Goal: Transaction & Acquisition: Purchase product/service

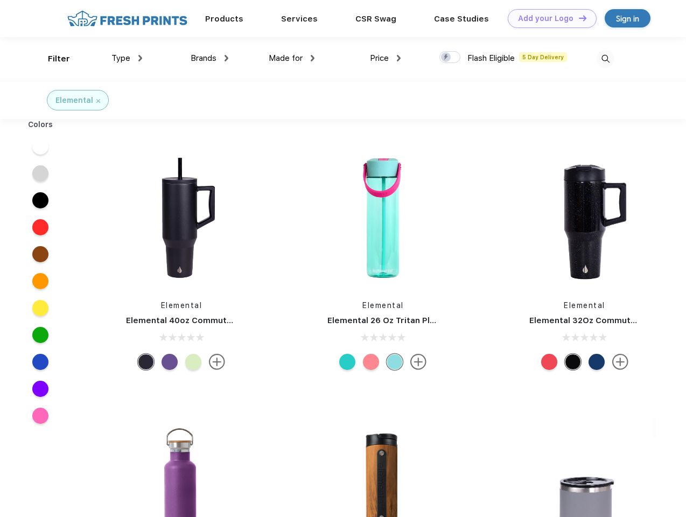
click at [548, 18] on link "Add your Logo Design Tool" at bounding box center [552, 18] width 89 height 19
click at [0, 0] on div "Design Tool" at bounding box center [0, 0] width 0 height 0
click at [578, 18] on link "Add your Logo Design Tool" at bounding box center [552, 18] width 89 height 19
click at [52, 59] on div "Filter" at bounding box center [59, 59] width 22 height 12
click at [127, 58] on span "Type" at bounding box center [120, 58] width 19 height 10
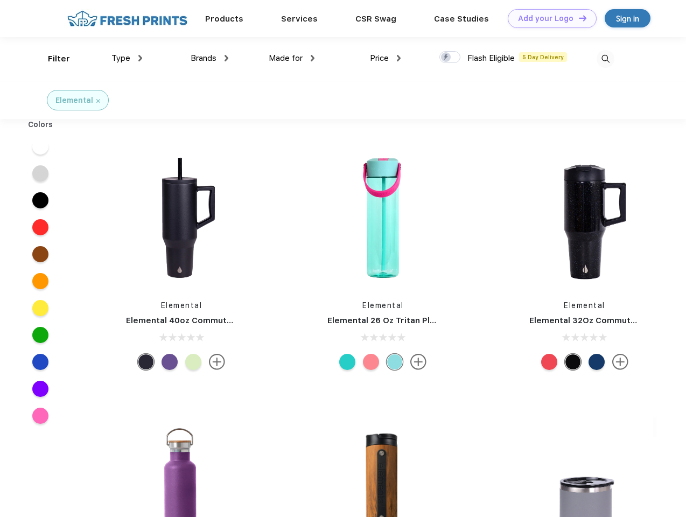
click at [209, 58] on span "Brands" at bounding box center [204, 58] width 26 height 10
click at [292, 58] on span "Made for" at bounding box center [286, 58] width 34 height 10
click at [386, 58] on span "Price" at bounding box center [379, 58] width 19 height 10
click at [450, 58] on div at bounding box center [449, 57] width 21 height 12
click at [446, 58] on input "checkbox" at bounding box center [442, 54] width 7 height 7
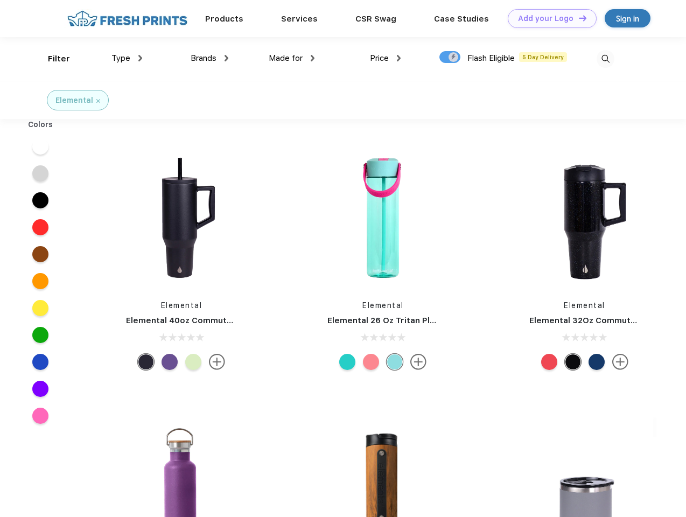
click at [605, 59] on img at bounding box center [606, 59] width 18 height 18
